Goal: Task Accomplishment & Management: Use online tool/utility

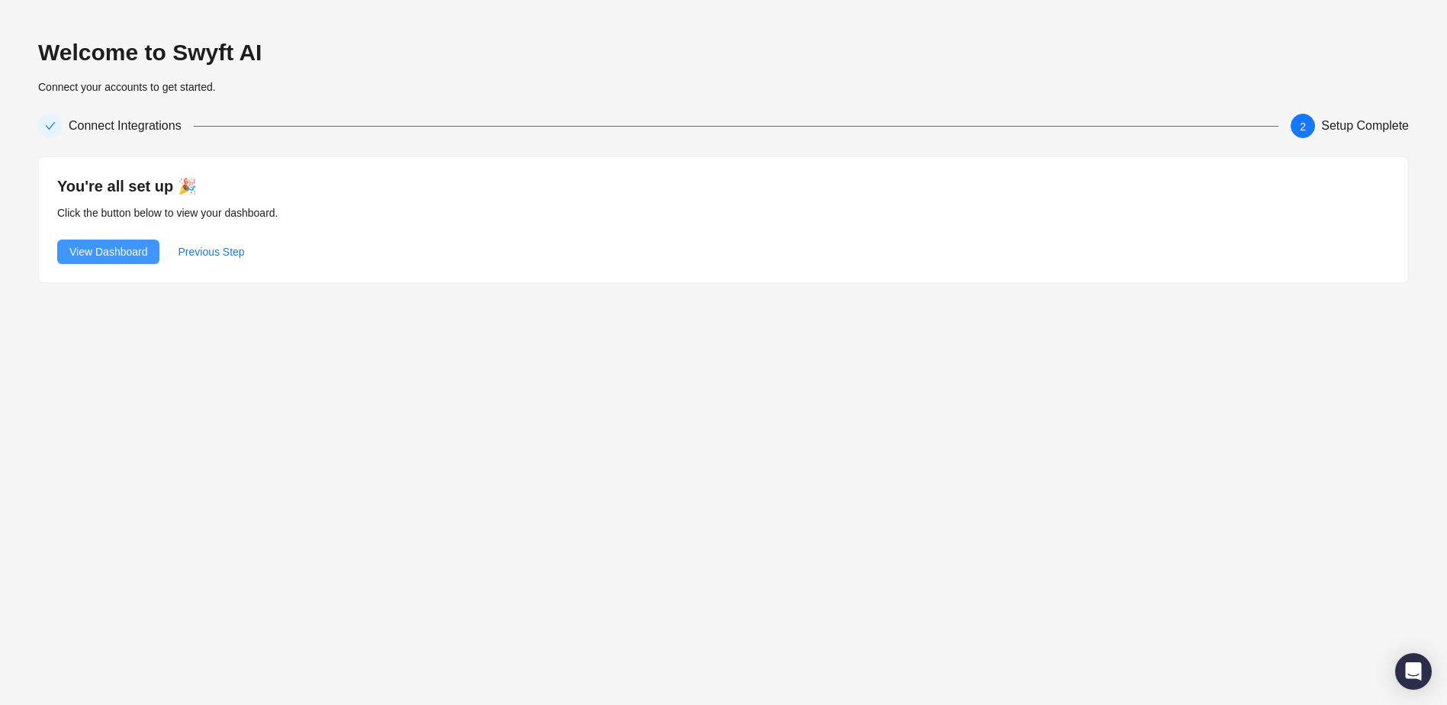
click at [126, 258] on span "View Dashboard" at bounding box center [108, 251] width 78 height 17
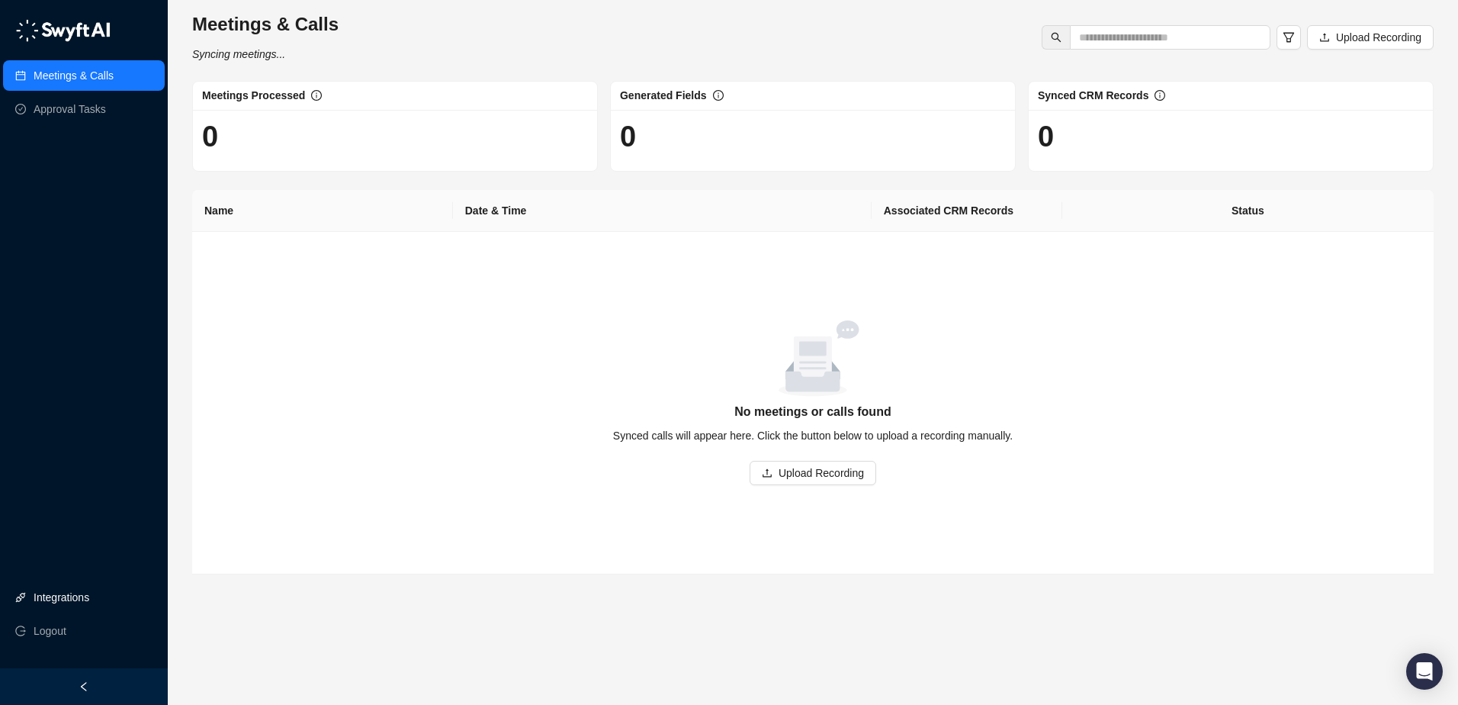
click at [82, 593] on link "Integrations" at bounding box center [62, 597] width 56 height 31
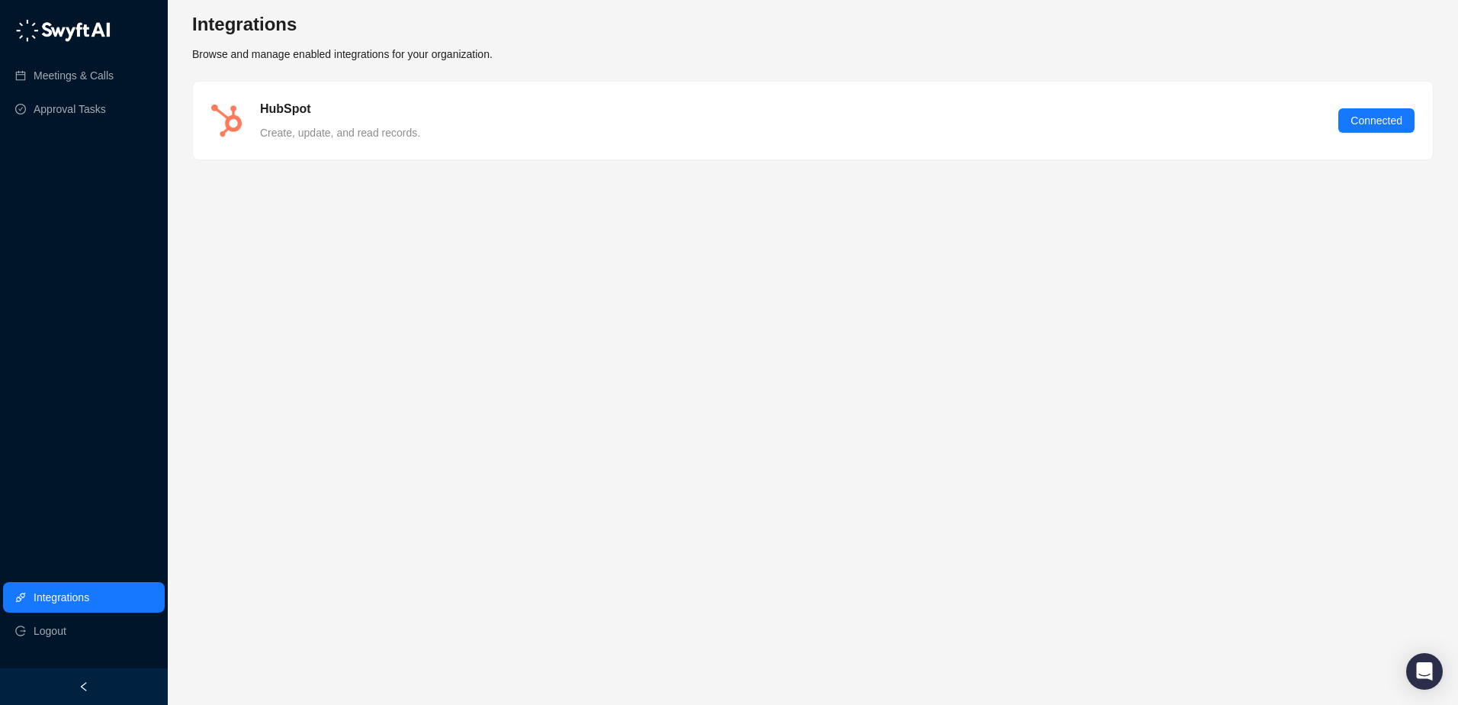
click at [63, 596] on link "Integrations" at bounding box center [62, 597] width 56 height 31
click at [91, 72] on link "Meetings & Calls" at bounding box center [74, 75] width 80 height 31
